Goal: Information Seeking & Learning: Learn about a topic

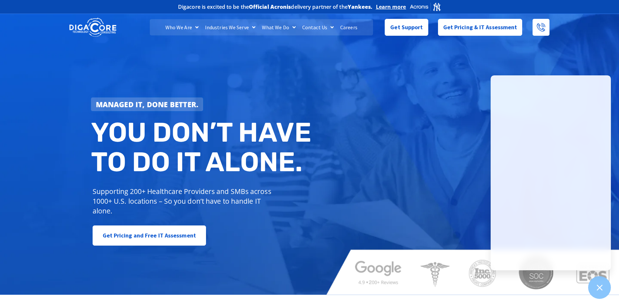
click at [342, 25] on link "Careers" at bounding box center [349, 27] width 24 height 16
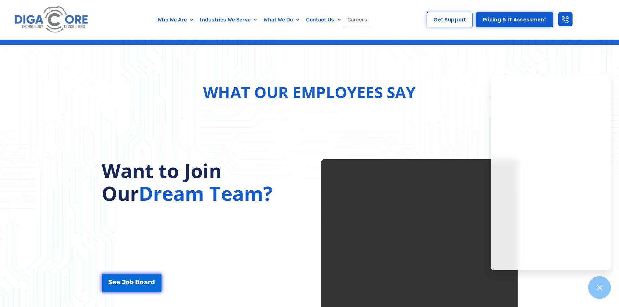
scroll to position [780, 0]
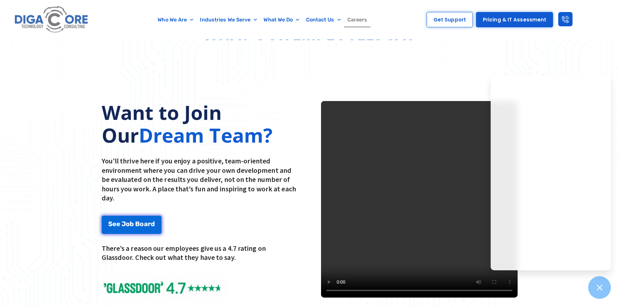
click at [573, 40] on div "What Our Employees Say" at bounding box center [309, 26] width 619 height 79
click at [573, 64] on div "What Our Employees Say" at bounding box center [309, 26] width 619 height 79
click at [456, 76] on div "Want to Join Our Dream Team? You'll thrive here if you enjoy a positive, team-o…" at bounding box center [309, 214] width 619 height 299
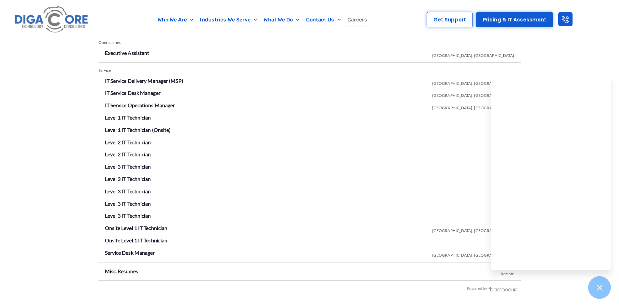
scroll to position [1137, 0]
click at [589, 60] on div "Cargos Vacantes Operaciones Executive Assistant Lakewood, NJ Service IT Service…" at bounding box center [309, 158] width 619 height 303
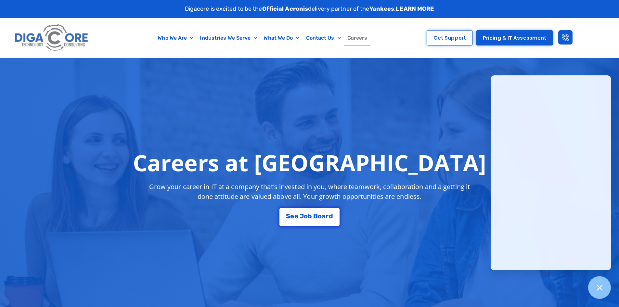
scroll to position [0, 0]
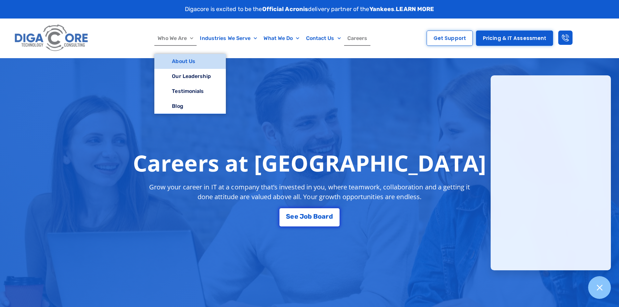
click at [192, 61] on link "About Us" at bounding box center [189, 61] width 71 height 15
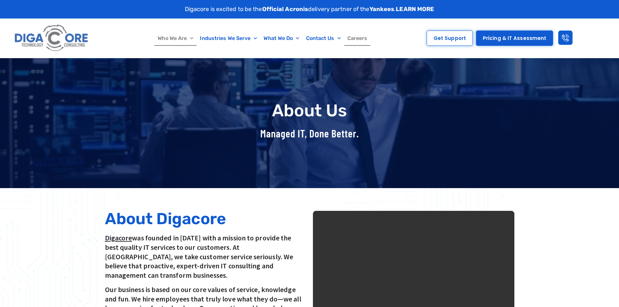
click at [361, 41] on link "Careers" at bounding box center [357, 38] width 27 height 15
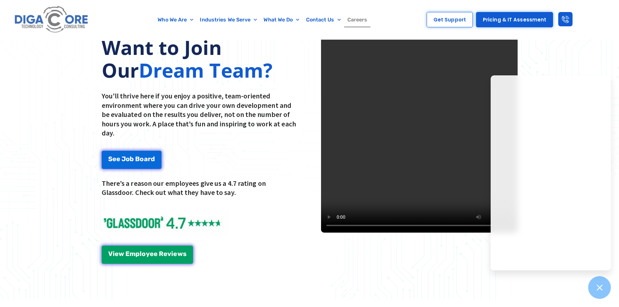
click at [409, 194] on video at bounding box center [419, 134] width 197 height 197
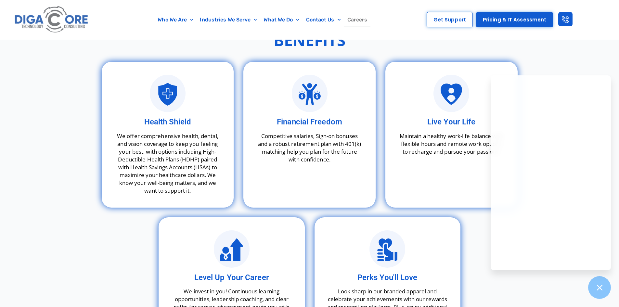
scroll to position [1755, 0]
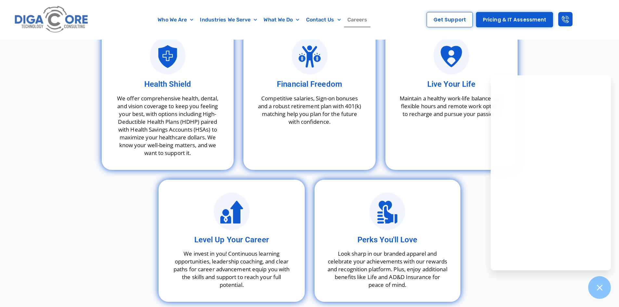
click at [65, 211] on div "Benefits Health Shield We offer comprehensive health, dental, and vision covera…" at bounding box center [309, 153] width 619 height 382
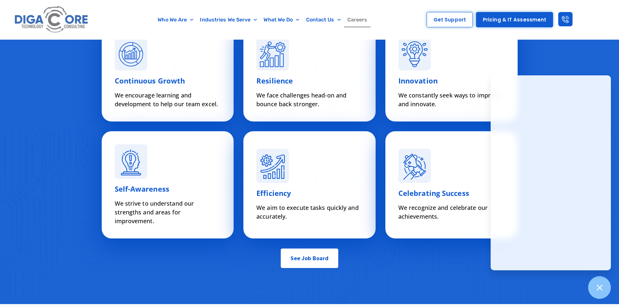
scroll to position [2275, 0]
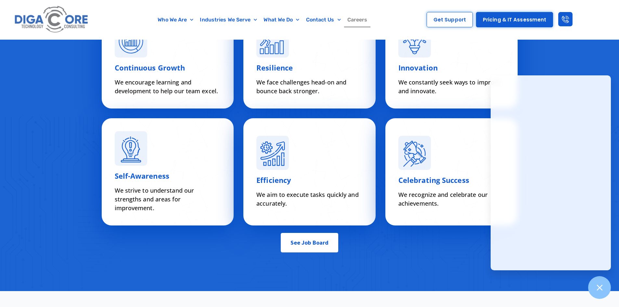
click at [314, 248] on span "See Job Board" at bounding box center [310, 242] width 38 height 13
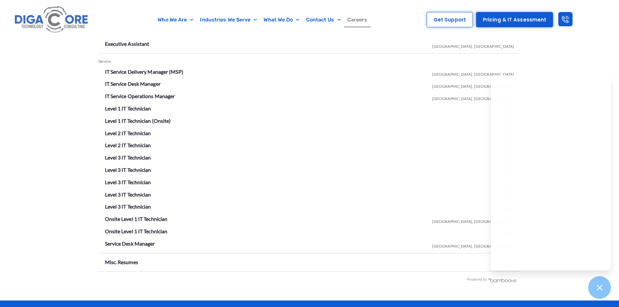
scroll to position [1144, 0]
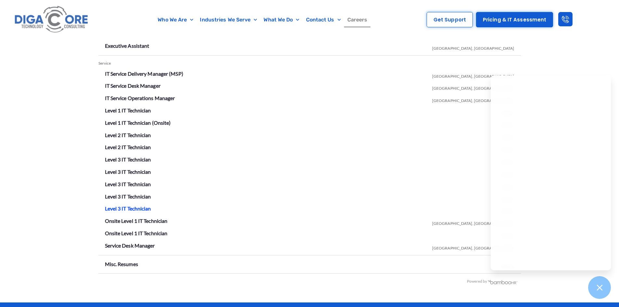
click at [122, 206] on link "Level 3 IT Technician" at bounding box center [128, 208] width 46 height 6
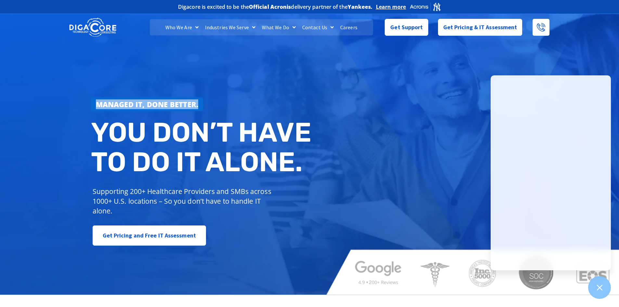
drag, startPoint x: 105, startPoint y: 106, endPoint x: 201, endPoint y: 110, distance: 96.3
click at [201, 110] on link "Managed IT, done better." at bounding box center [147, 104] width 112 height 14
click at [368, 237] on div "Managed IT, done better. You don’t have to do IT alone. Supporting 200+ Healthc…" at bounding box center [309, 153] width 619 height 282
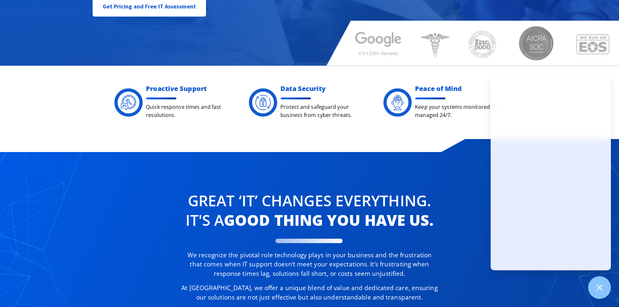
scroll to position [292, 0]
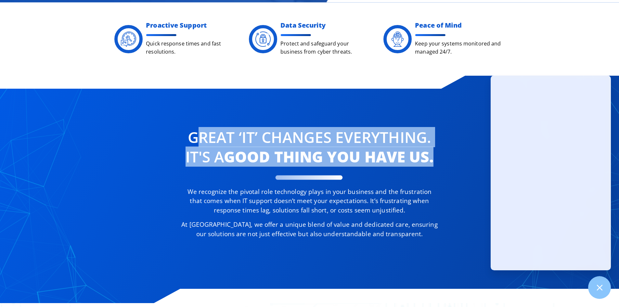
drag, startPoint x: 216, startPoint y: 139, endPoint x: 435, endPoint y: 160, distance: 220.3
click at [435, 160] on h2 "Great ‘IT’ changes Everything. It's a good thing you have us." at bounding box center [309, 146] width 257 height 39
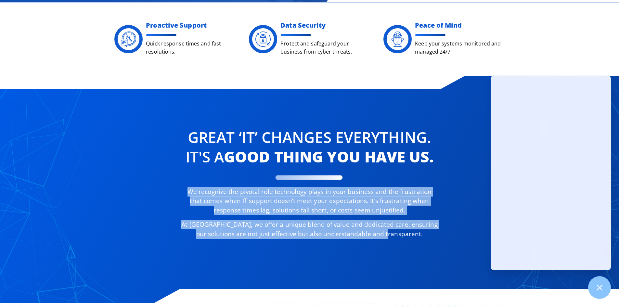
drag, startPoint x: 185, startPoint y: 192, endPoint x: 398, endPoint y: 235, distance: 216.8
click at [398, 235] on div "We recognize the pivotal role technology plays in your business and the frustra…" at bounding box center [309, 213] width 257 height 52
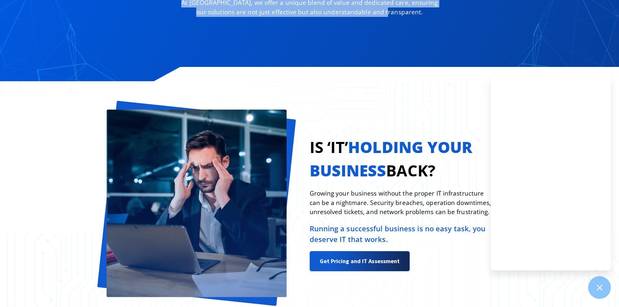
scroll to position [552, 0]
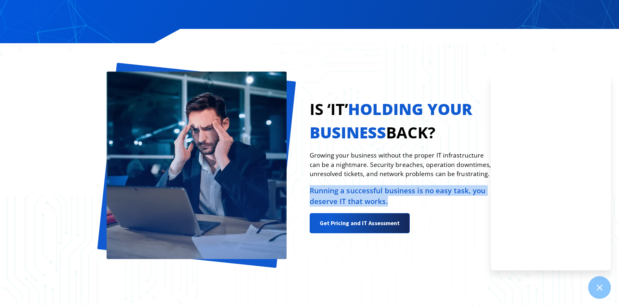
drag, startPoint x: 311, startPoint y: 192, endPoint x: 392, endPoint y: 203, distance: 81.3
click at [392, 203] on p "Running a successful business is no easy task, you deserve IT that works." at bounding box center [401, 195] width 183 height 21
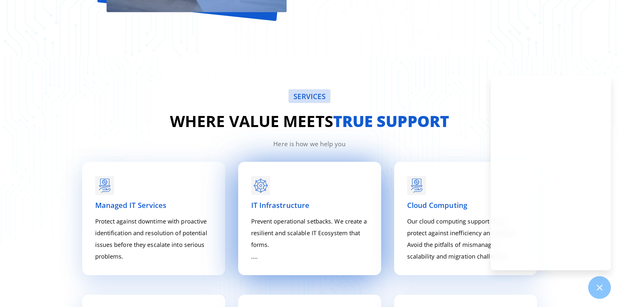
scroll to position [812, 0]
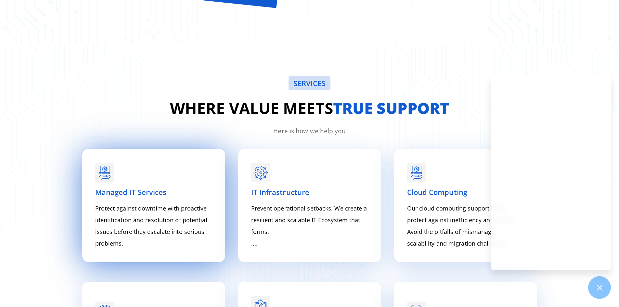
drag, startPoint x: 126, startPoint y: 243, endPoint x: 94, endPoint y: 192, distance: 59.7
click at [94, 192] on div "Managed IT Services Protect against downtime with proactive identification and …" at bounding box center [153, 206] width 123 height 94
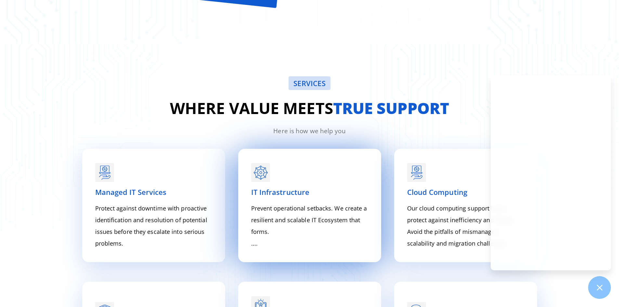
drag, startPoint x: 260, startPoint y: 243, endPoint x: 244, endPoint y: 190, distance: 55.3
click at [244, 190] on div "IT Infrastructure Prevent operational setbacks. We create a resilient and scala…" at bounding box center [309, 206] width 143 height 114
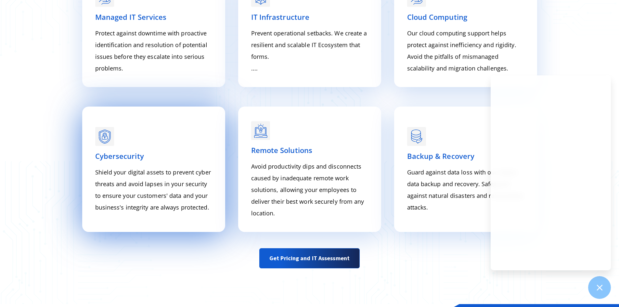
scroll to position [1007, 0]
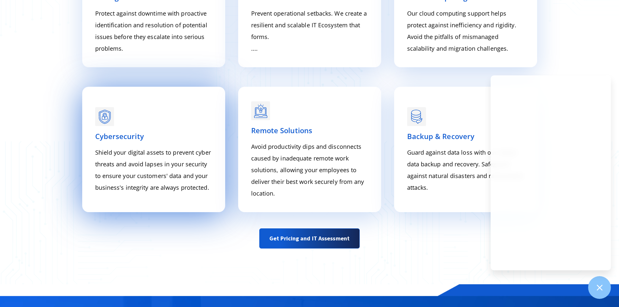
drag, startPoint x: 97, startPoint y: 136, endPoint x: 212, endPoint y: 192, distance: 128.3
click at [212, 192] on div "Cybersecurity Shield your digital assets to prevent cyber threats and avoid lap…" at bounding box center [153, 162] width 117 height 62
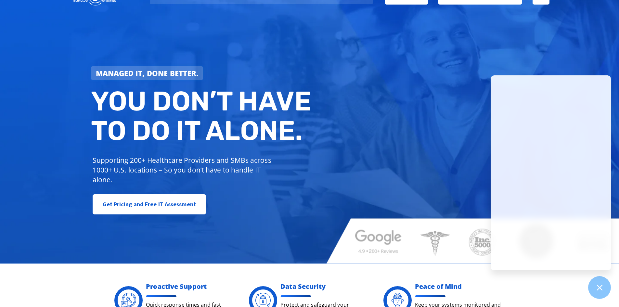
scroll to position [0, 0]
